Goal: Task Accomplishment & Management: Manage account settings

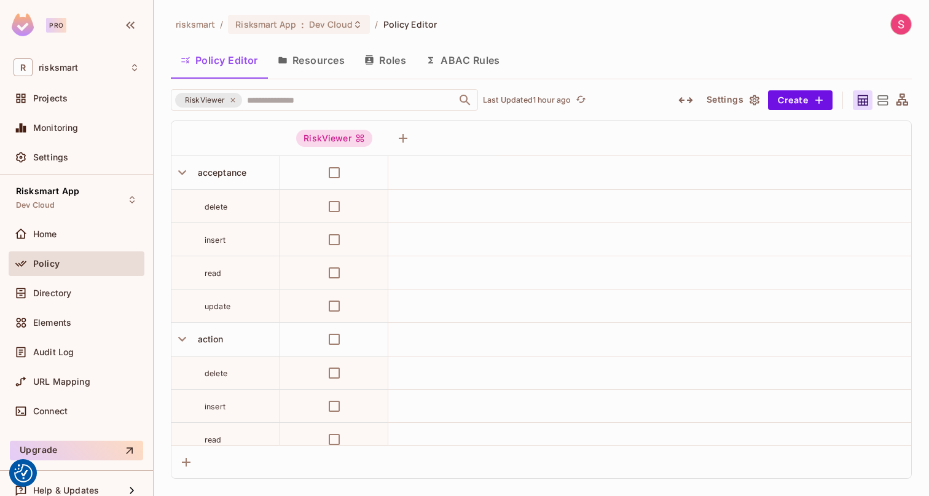
scroll to position [9430, 0]
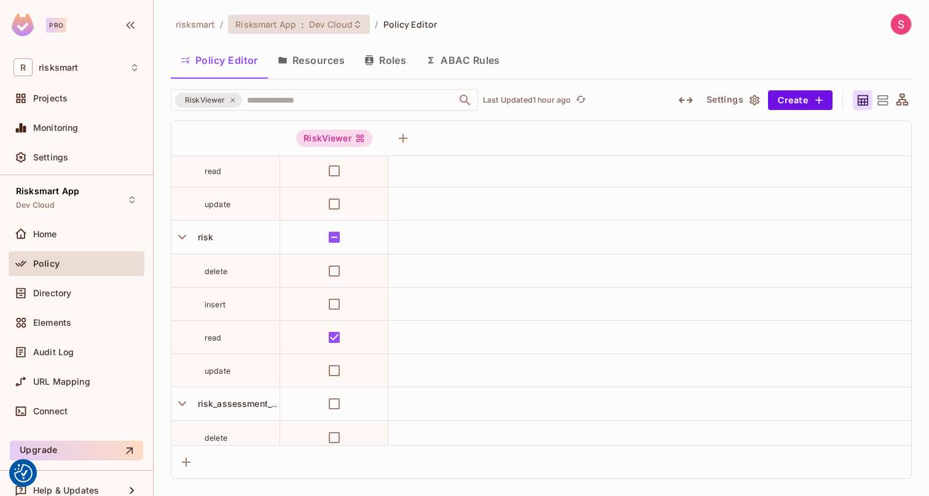
click at [316, 23] on span "Dev Cloud" at bounding box center [331, 24] width 44 height 12
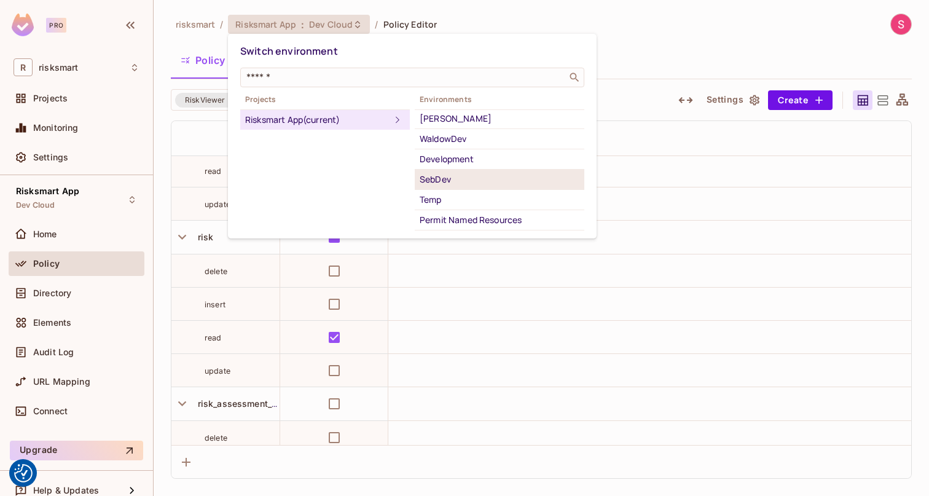
scroll to position [101, 0]
click at [442, 178] on div "SebDev" at bounding box center [500, 181] width 160 height 15
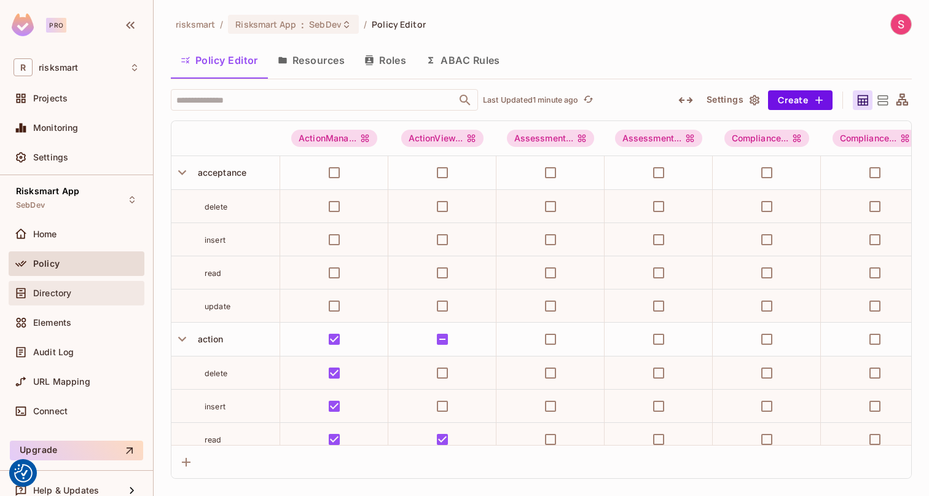
click at [60, 295] on span "Directory" at bounding box center [52, 293] width 38 height 10
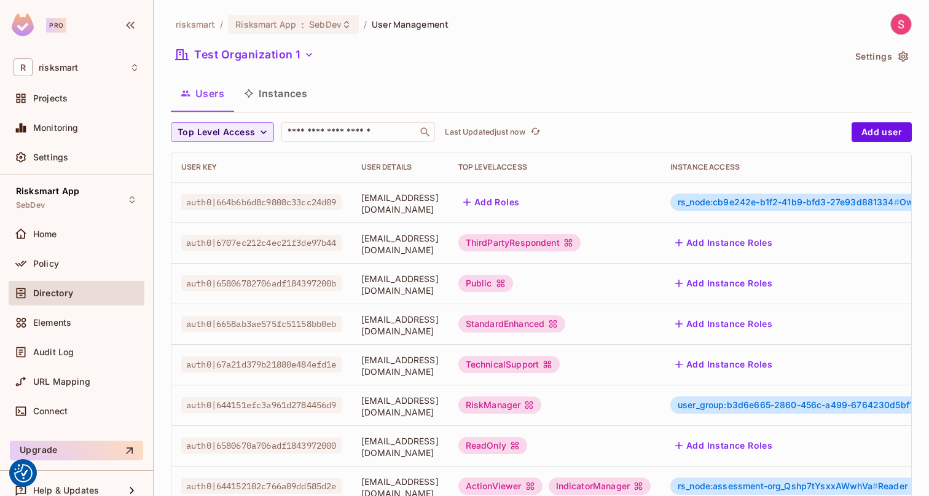
click at [290, 96] on button "Instances" at bounding box center [275, 93] width 83 height 31
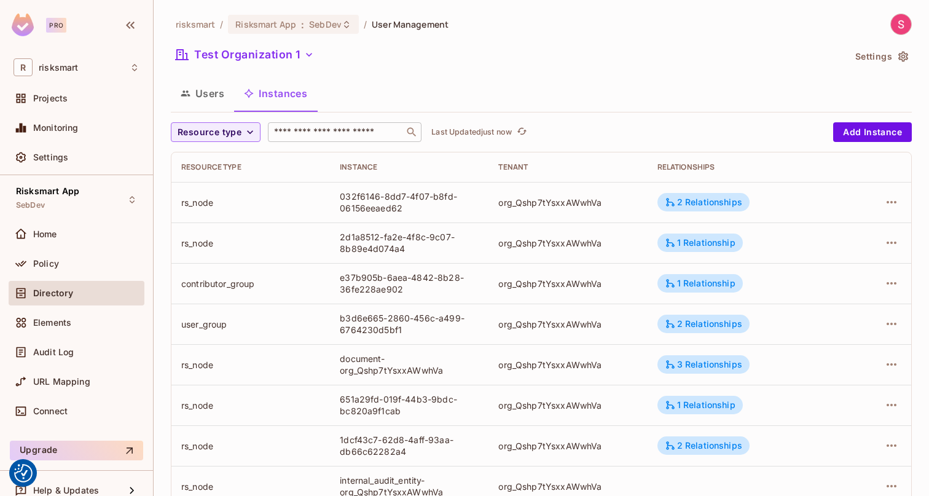
click at [294, 124] on div "​" at bounding box center [345, 132] width 154 height 20
paste input "**********"
type input "**********"
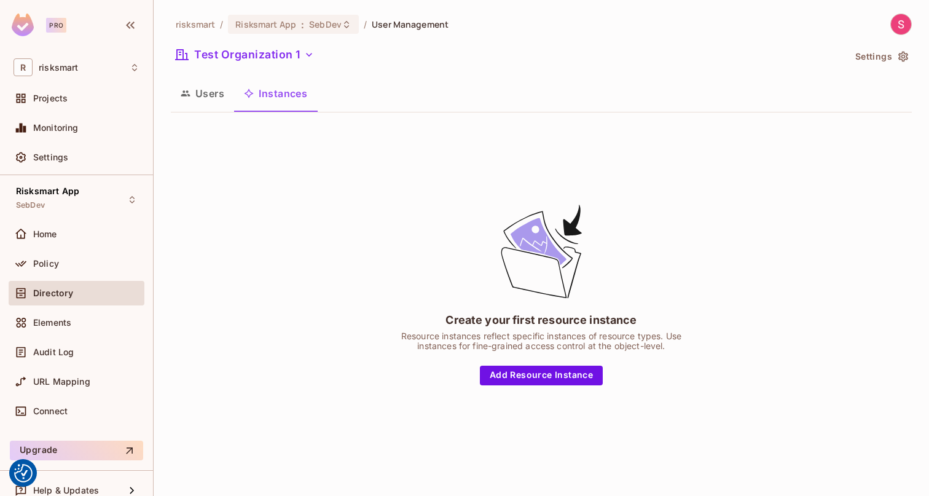
drag, startPoint x: 198, startPoint y: 93, endPoint x: 211, endPoint y: 93, distance: 13.5
click at [198, 93] on button "Users" at bounding box center [202, 93] width 63 height 31
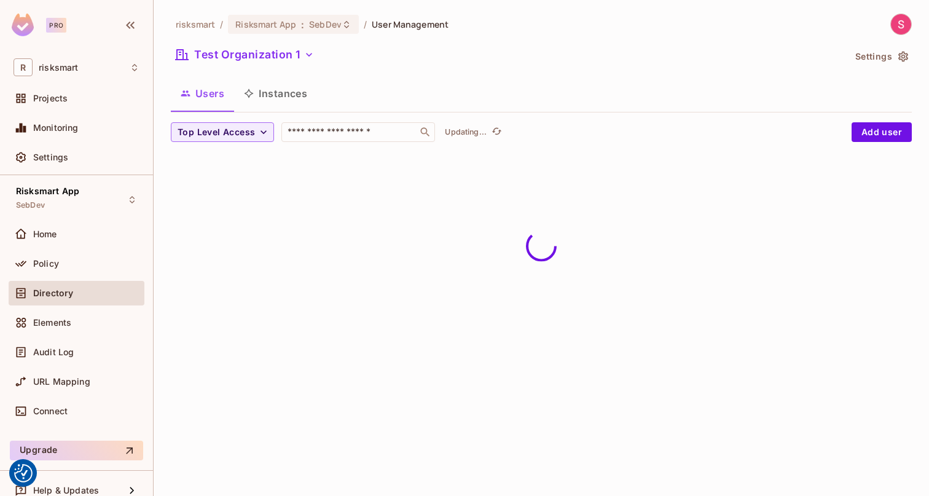
click at [250, 93] on icon "button" at bounding box center [249, 94] width 10 height 10
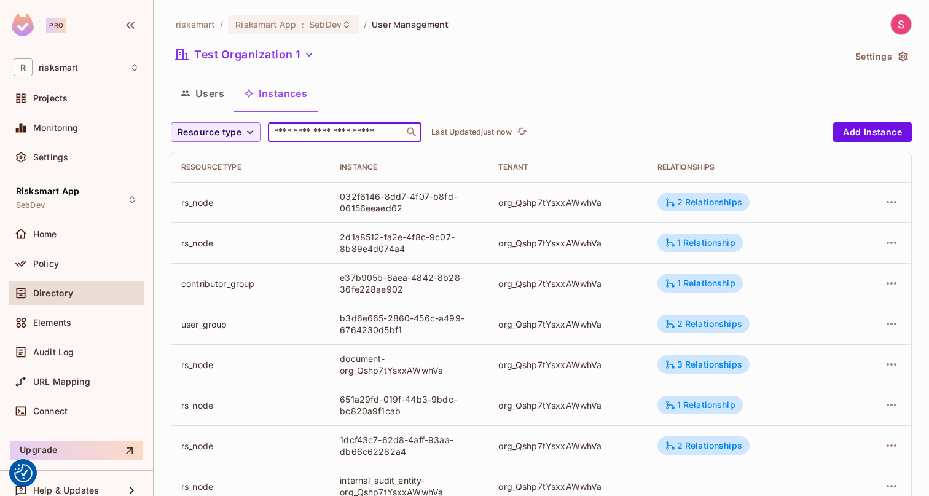
click at [298, 128] on input "text" at bounding box center [336, 132] width 129 height 12
type input "********"
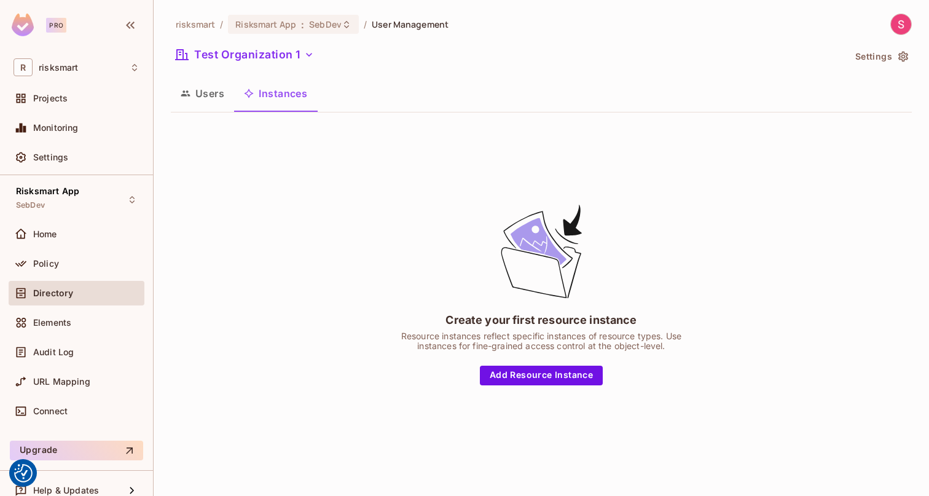
click at [207, 89] on button "Users" at bounding box center [202, 93] width 63 height 31
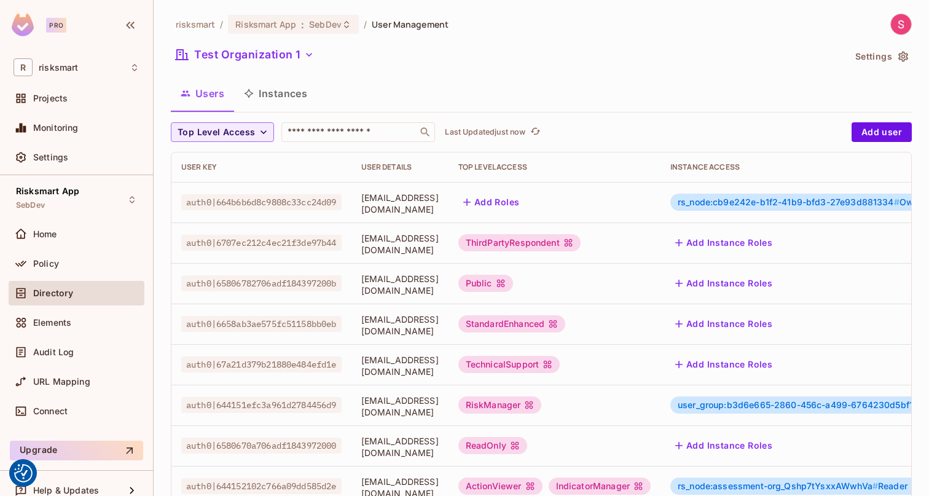
click at [275, 96] on button "Instances" at bounding box center [275, 93] width 83 height 31
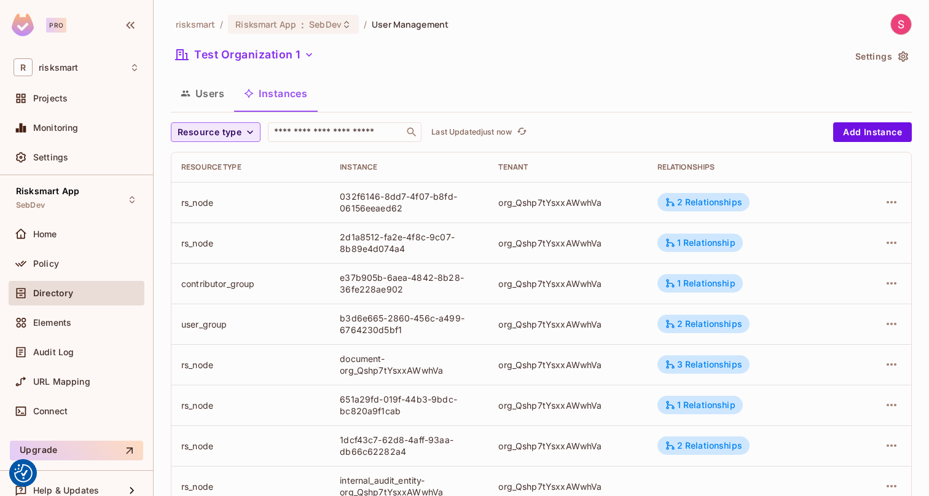
click at [216, 138] on span "Resource type" at bounding box center [210, 132] width 64 height 15
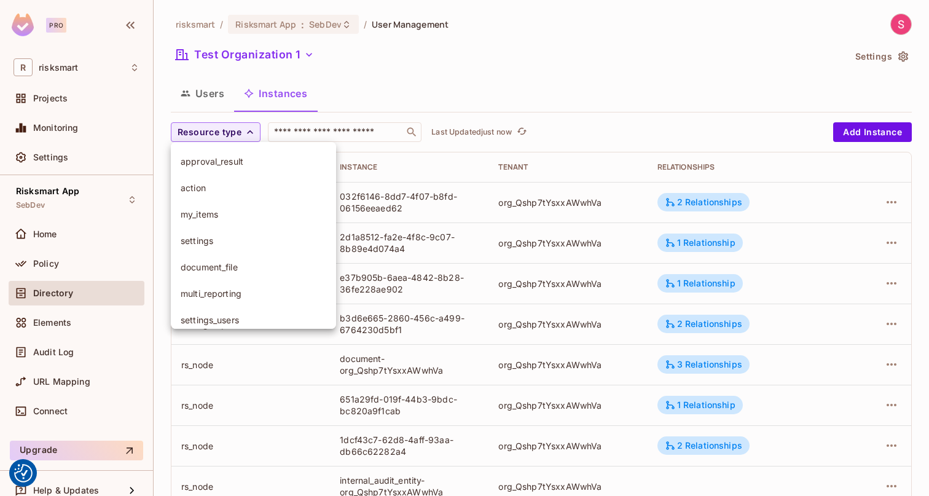
scroll to position [260, 0]
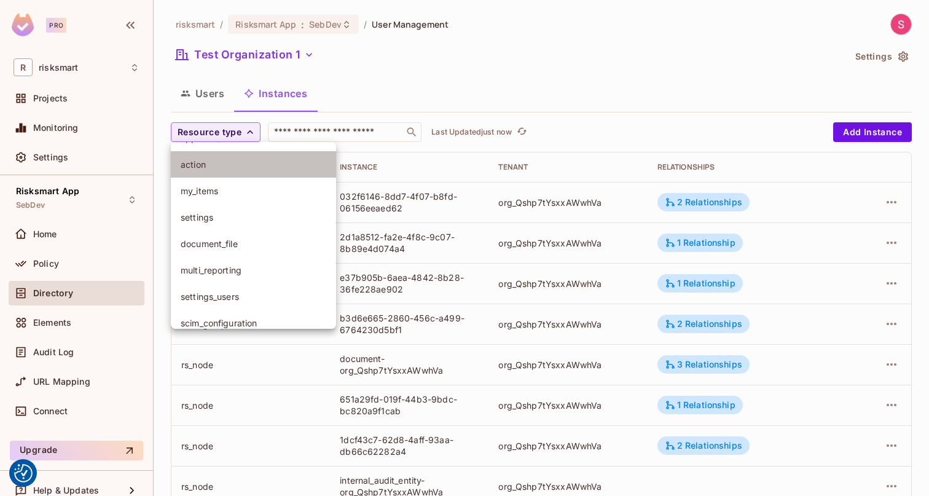
click at [224, 173] on li "action" at bounding box center [253, 164] width 165 height 26
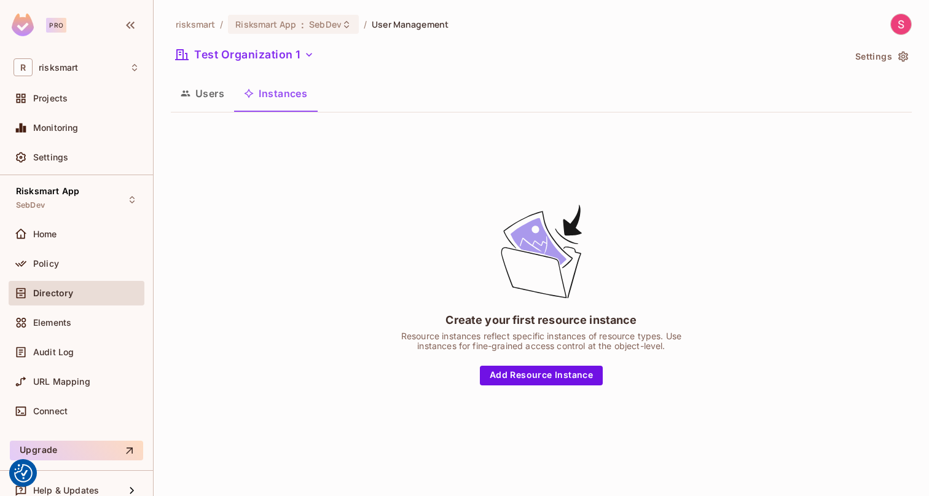
click at [267, 97] on button "Instances" at bounding box center [275, 93] width 83 height 31
click at [164, 96] on div "risksmart / Risksmart App : SebDev / User Management Test Organization 1 Settin…" at bounding box center [542, 248] width 776 height 496
click at [219, 98] on button "Users" at bounding box center [202, 93] width 63 height 31
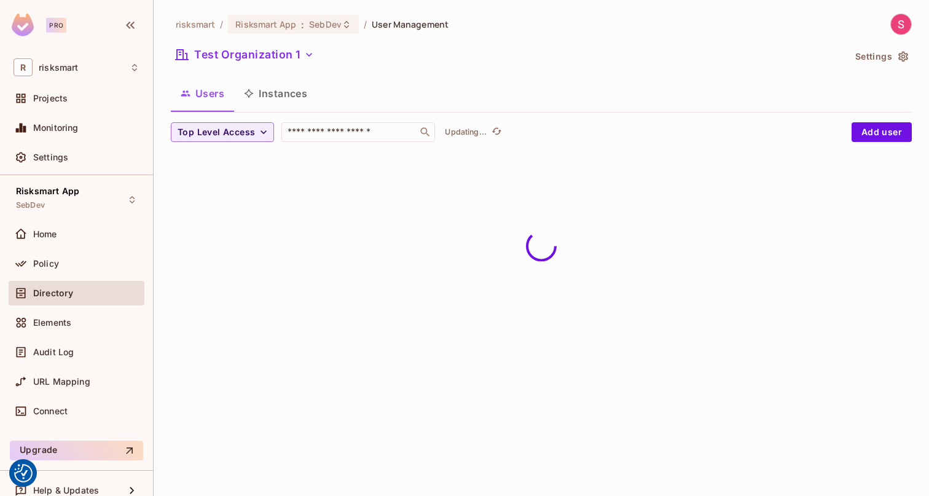
click at [271, 93] on button "Instances" at bounding box center [275, 93] width 83 height 31
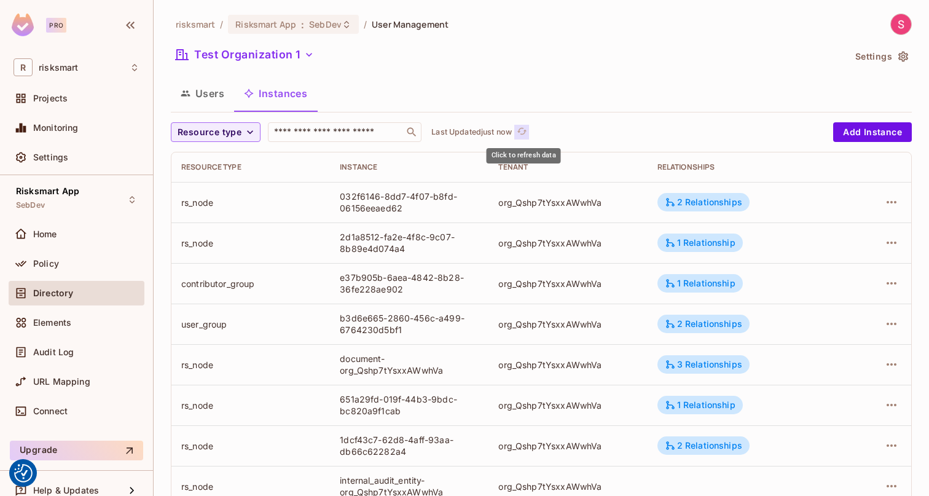
click at [523, 130] on icon "refresh" at bounding box center [522, 131] width 10 height 10
click at [350, 133] on input "text" at bounding box center [336, 132] width 129 height 12
paste input "**********"
type input "**********"
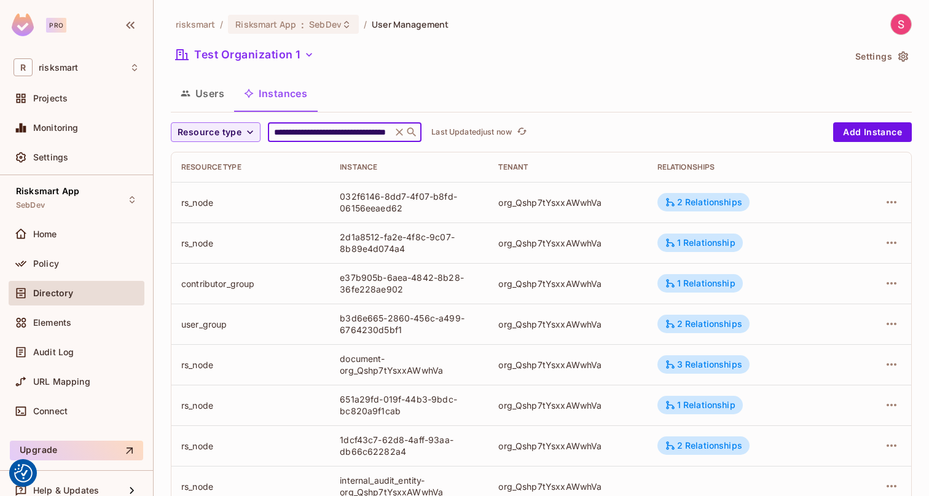
scroll to position [0, 70]
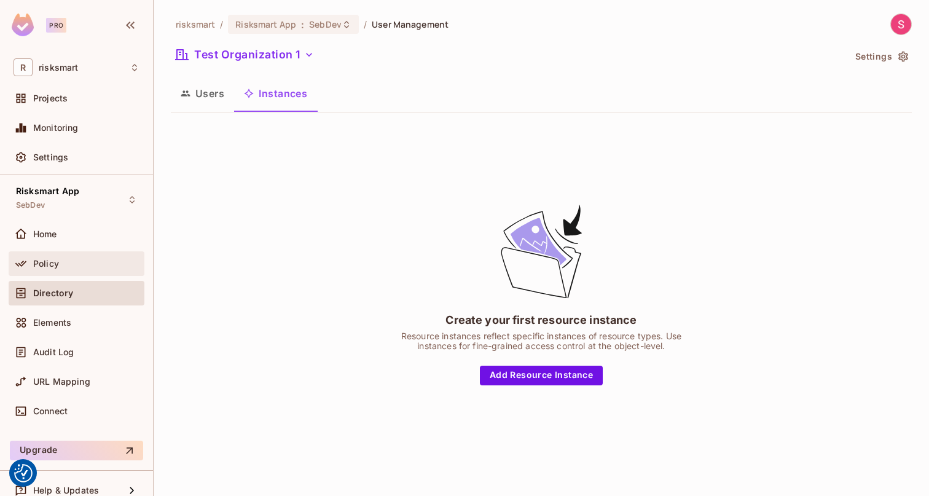
click at [74, 270] on div "Policy" at bounding box center [77, 263] width 126 height 15
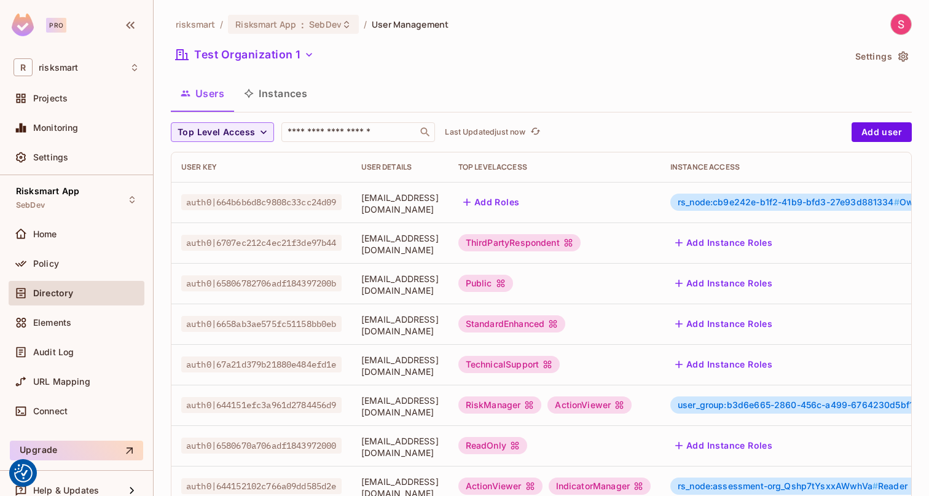
click at [288, 96] on button "Instances" at bounding box center [275, 93] width 83 height 31
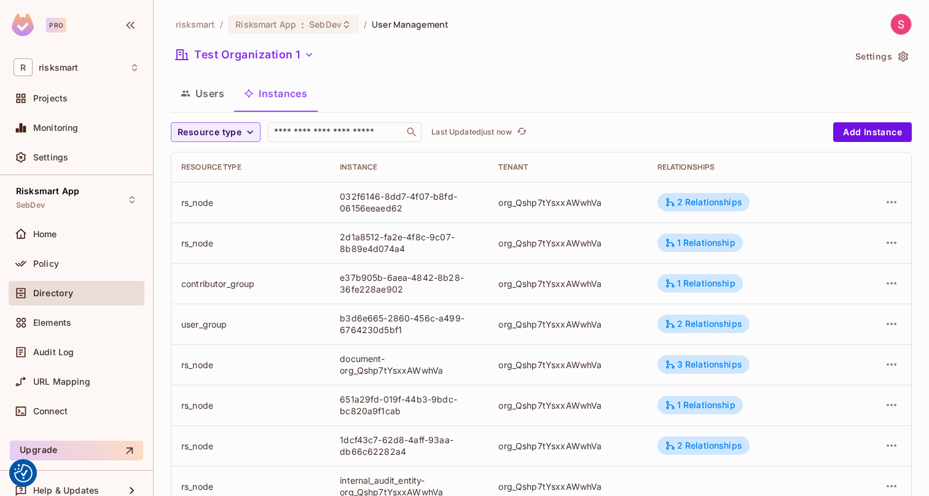
click at [225, 99] on button "Users" at bounding box center [202, 93] width 63 height 31
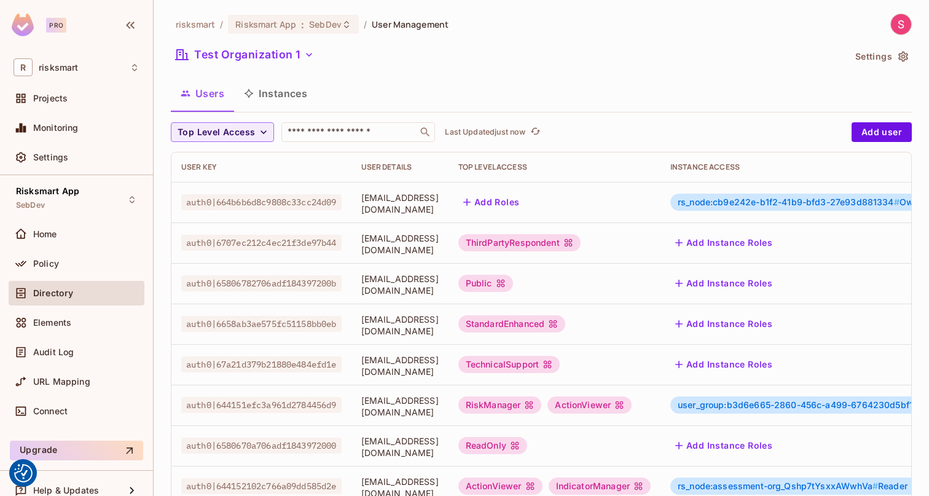
click at [632, 401] on div "ActionViewer" at bounding box center [590, 404] width 84 height 17
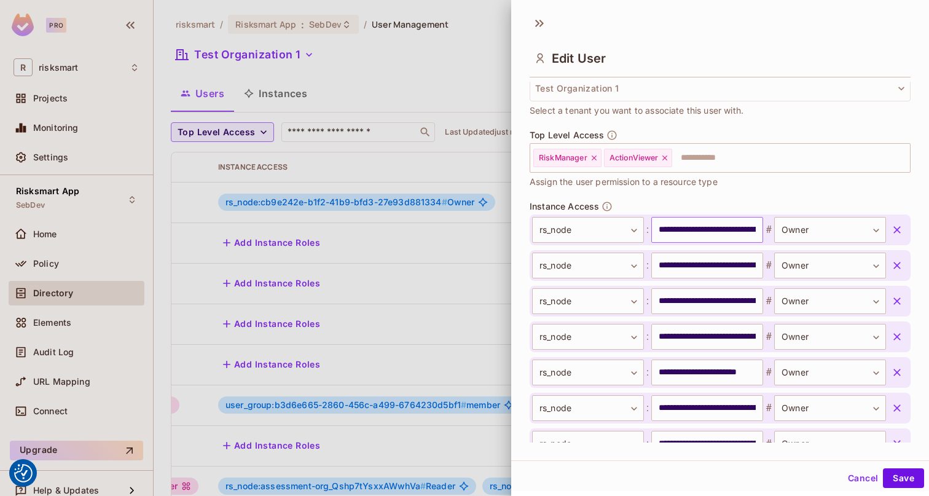
scroll to position [331, 0]
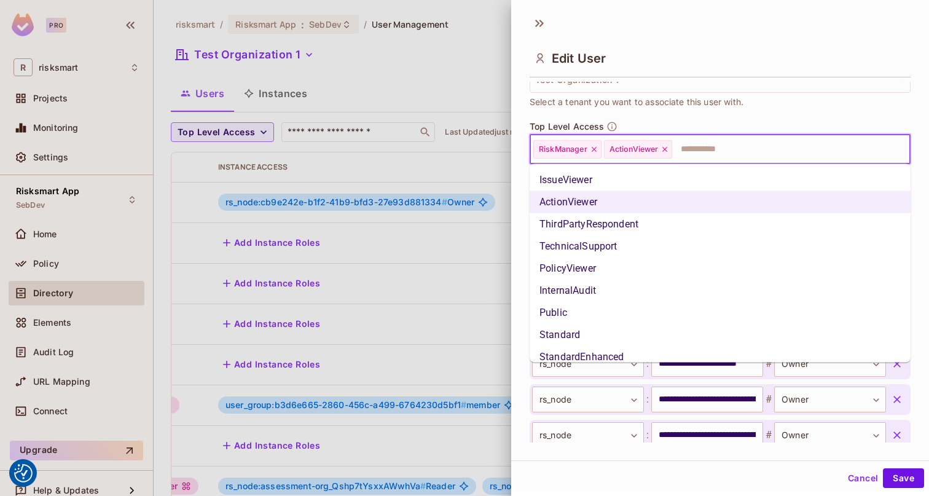
click at [732, 148] on input "text" at bounding box center [780, 149] width 213 height 25
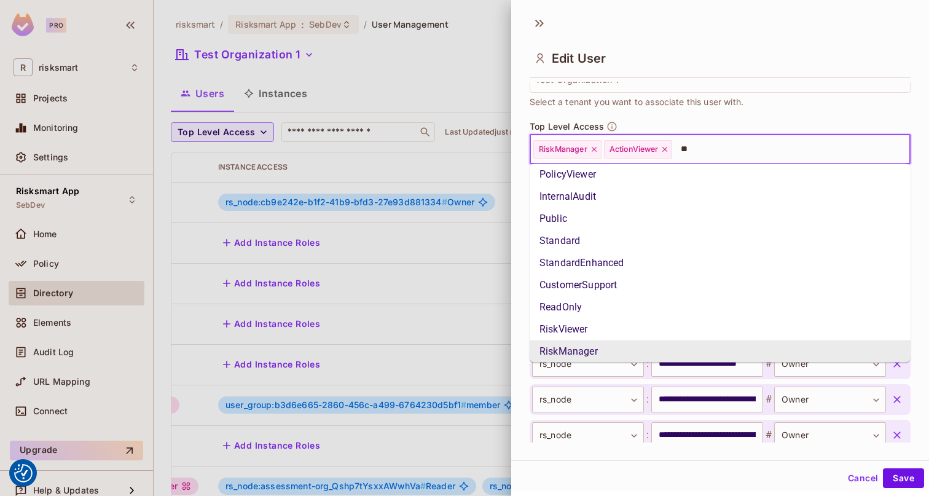
scroll to position [0, 0]
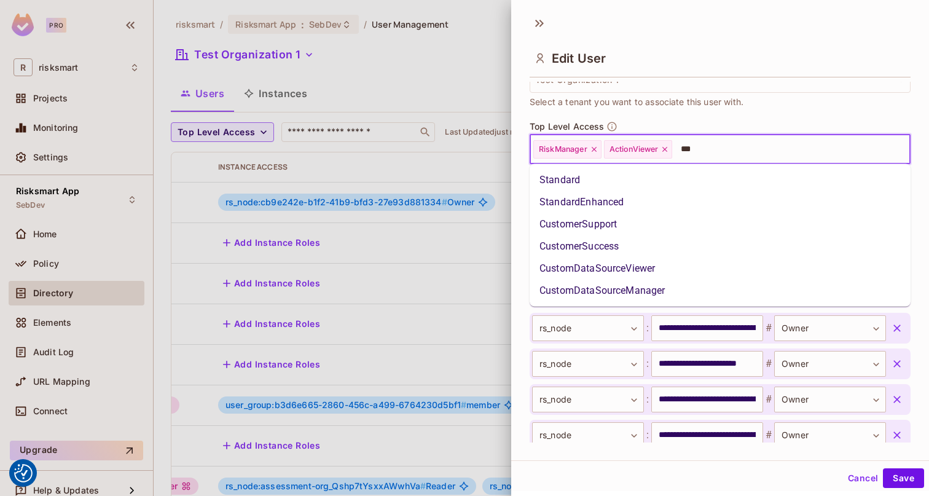
type input "****"
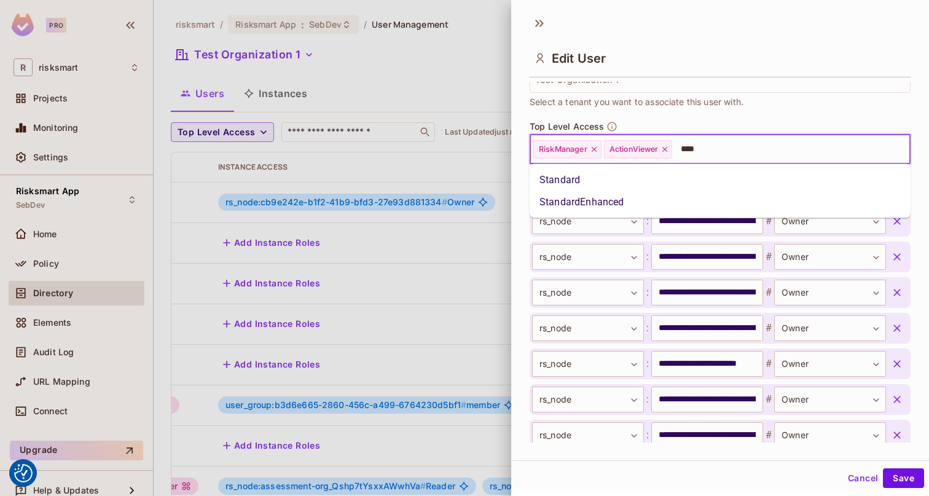
click at [680, 179] on li "Standard" at bounding box center [720, 180] width 381 height 22
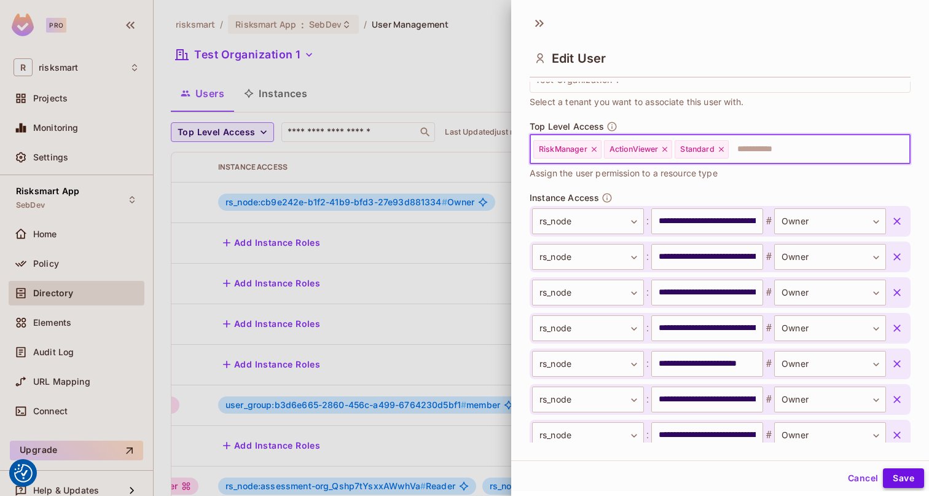
click at [901, 473] on button "Save" at bounding box center [903, 478] width 41 height 20
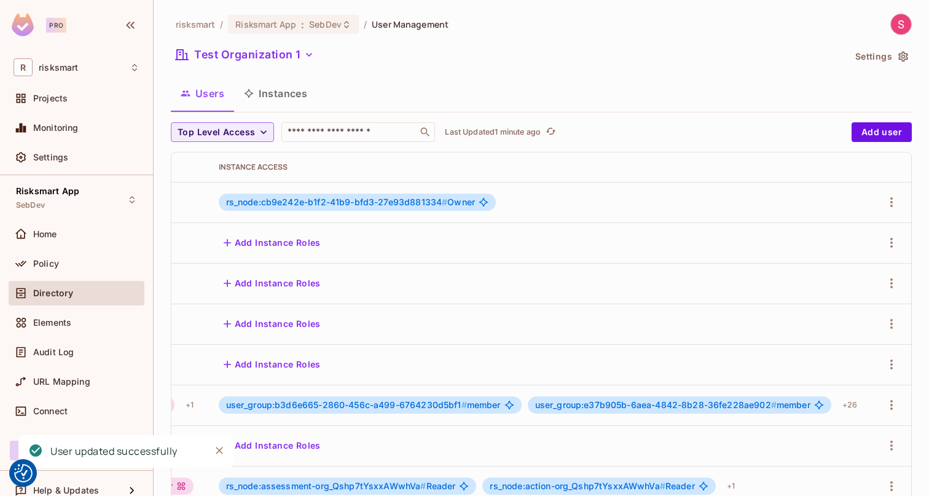
click at [277, 92] on button "Instances" at bounding box center [275, 93] width 83 height 31
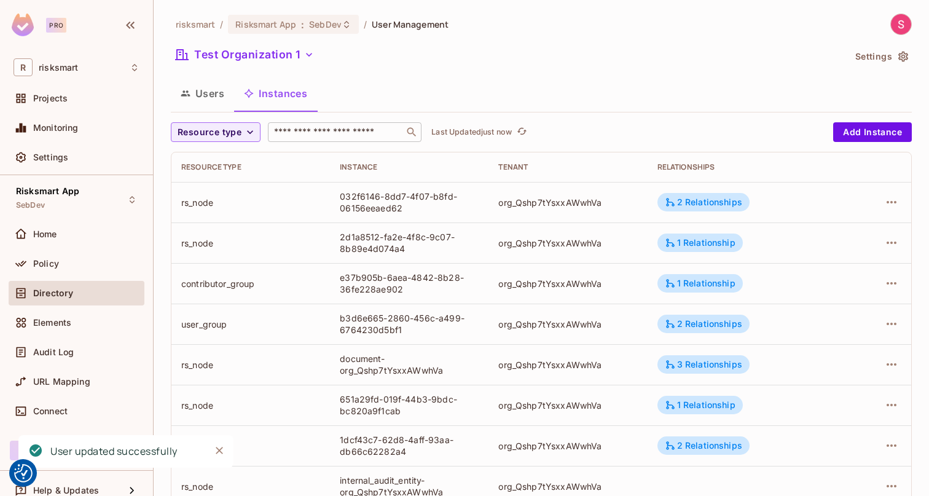
click at [342, 138] on input "text" at bounding box center [336, 132] width 129 height 12
paste input "**********"
type input "**********"
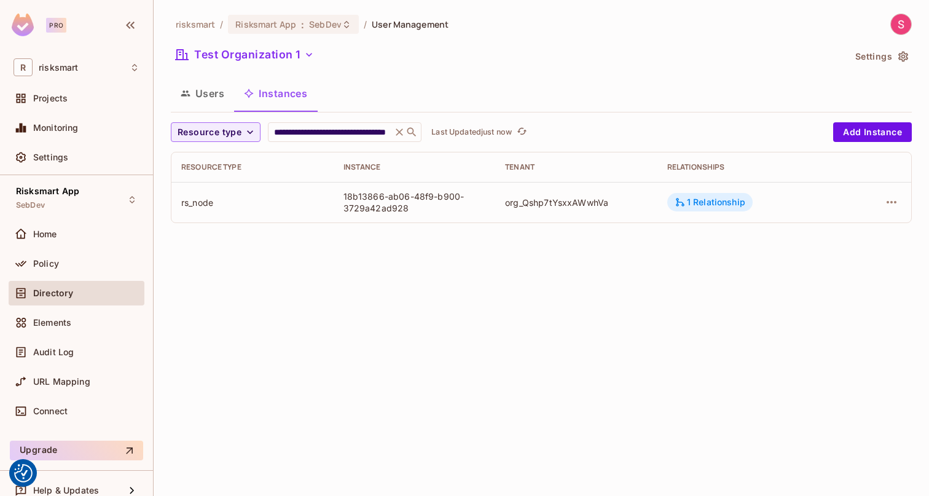
click at [717, 202] on div "1 Relationship" at bounding box center [710, 202] width 71 height 11
